Goal: Entertainment & Leisure: Consume media (video, audio)

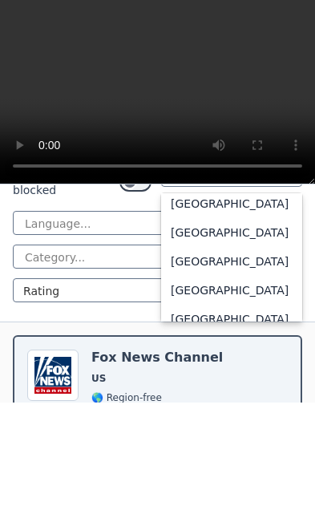
scroll to position [5671, 0]
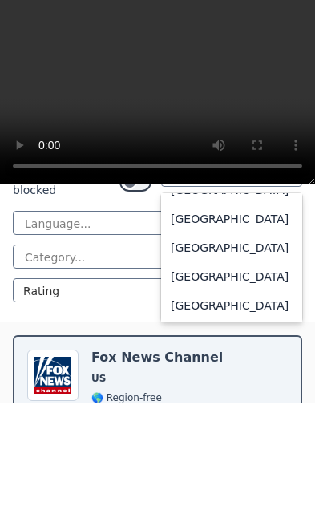
click at [232, 316] on div "[GEOGRAPHIC_DATA]" at bounding box center [231, 330] width 141 height 29
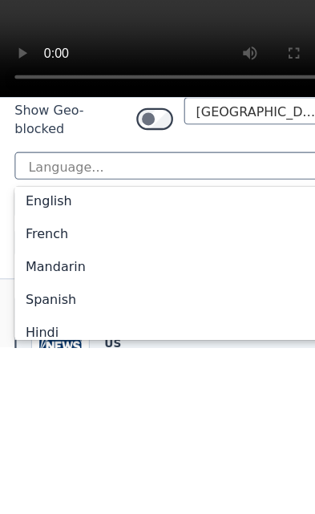
scroll to position [63, 0]
click at [52, 372] on div "English" at bounding box center [158, 386] width 290 height 29
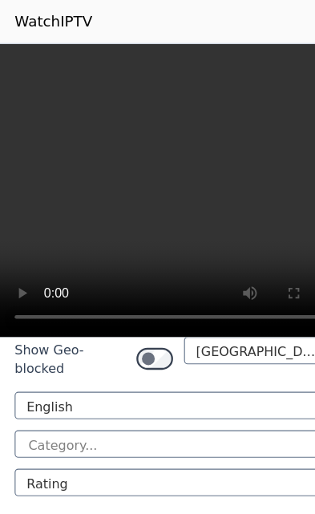
click at [125, 382] on div at bounding box center [151, 390] width 256 height 16
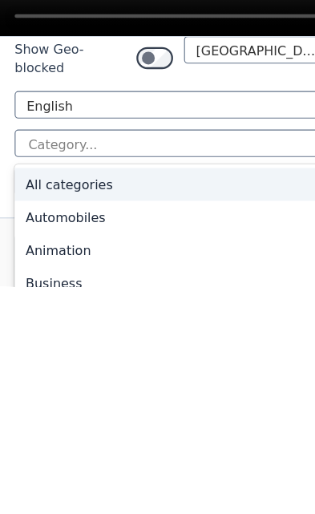
click at [87, 411] on div "All categories" at bounding box center [158, 425] width 290 height 29
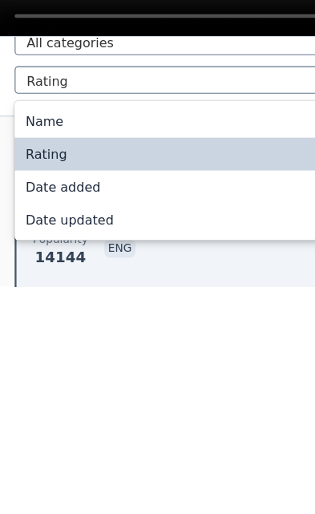
scroll to position [372, 0]
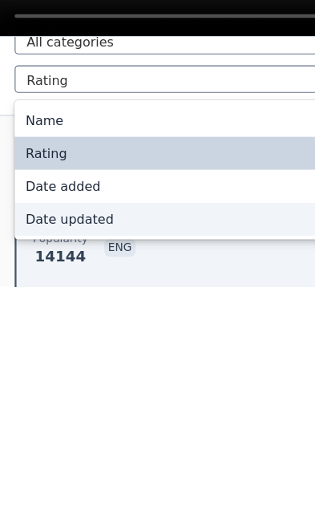
click at [75, 441] on div "Date updated" at bounding box center [158, 455] width 290 height 29
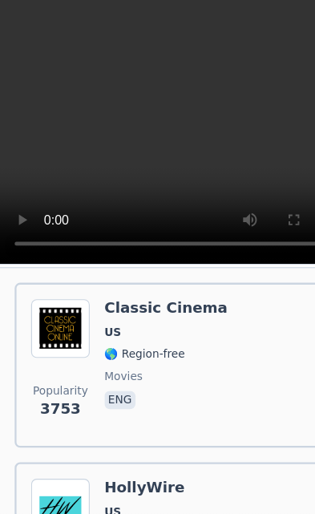
scroll to position [439, 0]
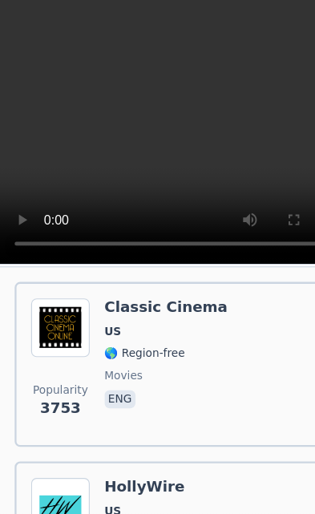
click at [191, 350] on div "Popularity 3753 Classic Cinema US 🌎 Region-free movies eng" at bounding box center [157, 384] width 261 height 116
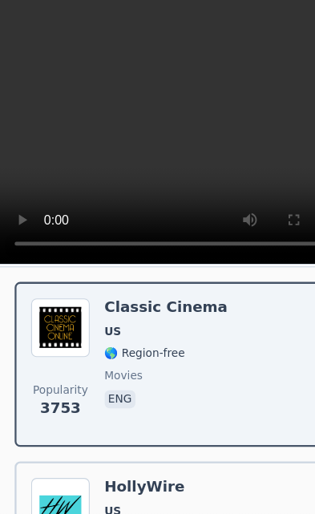
click at [159, 100] on video at bounding box center [157, 168] width 315 height 258
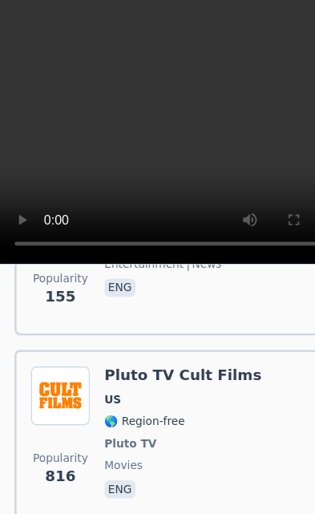
scroll to position [700, 0]
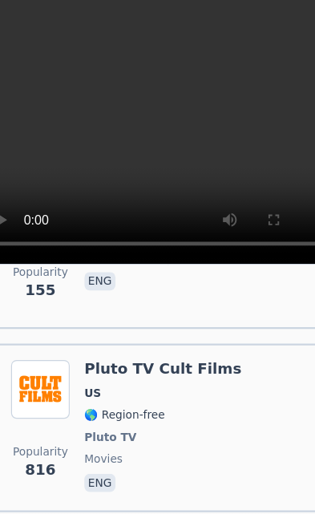
click at [161, 380] on div "Pluto TV Cult Films US 🌎 Region-free Pluto TV movies eng" at bounding box center [160, 439] width 138 height 119
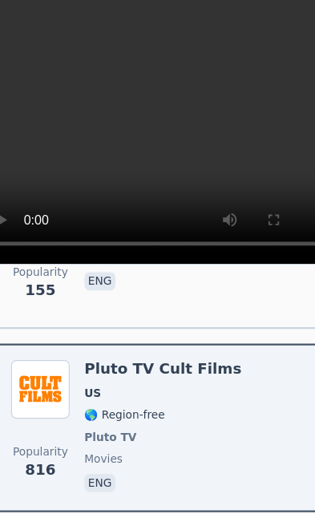
click at [242, 161] on video at bounding box center [157, 168] width 315 height 258
click at [263, 213] on video at bounding box center [157, 168] width 315 height 258
click at [139, 97] on video at bounding box center [157, 168] width 315 height 258
click at [265, 215] on video at bounding box center [157, 168] width 315 height 258
